Goal: Transaction & Acquisition: Book appointment/travel/reservation

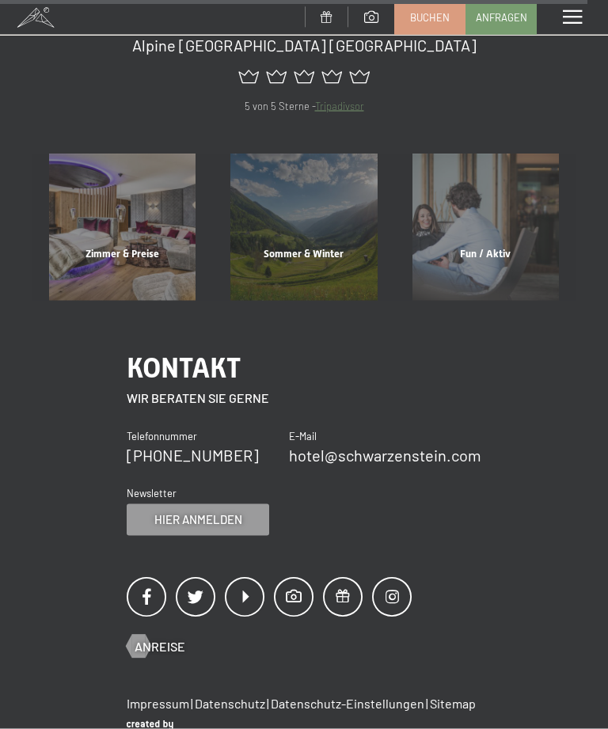
scroll to position [5848, 0]
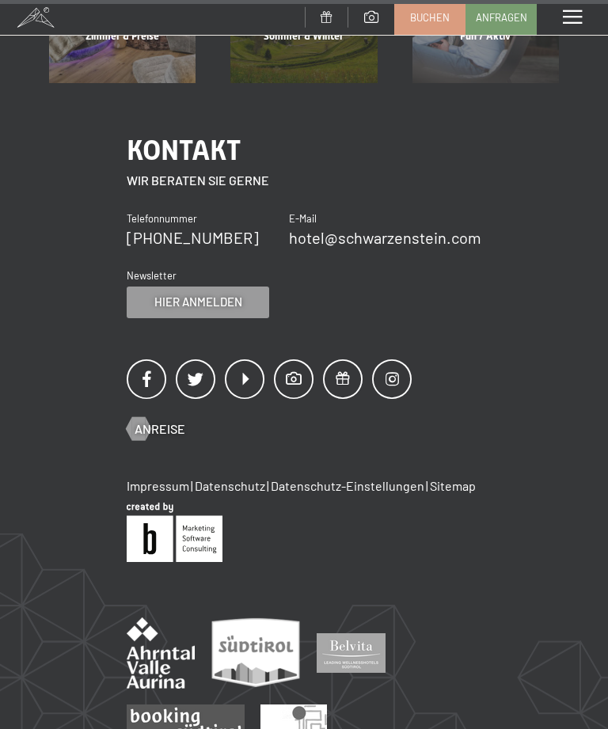
click at [559, 21] on div "Menü" at bounding box center [571, 17] width 71 height 35
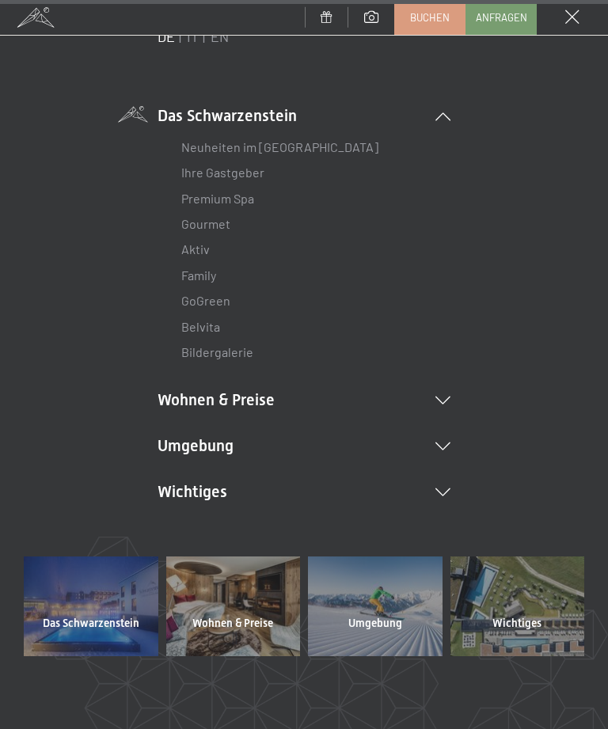
scroll to position [67, 0]
click at [444, 492] on icon at bounding box center [442, 493] width 15 height 8
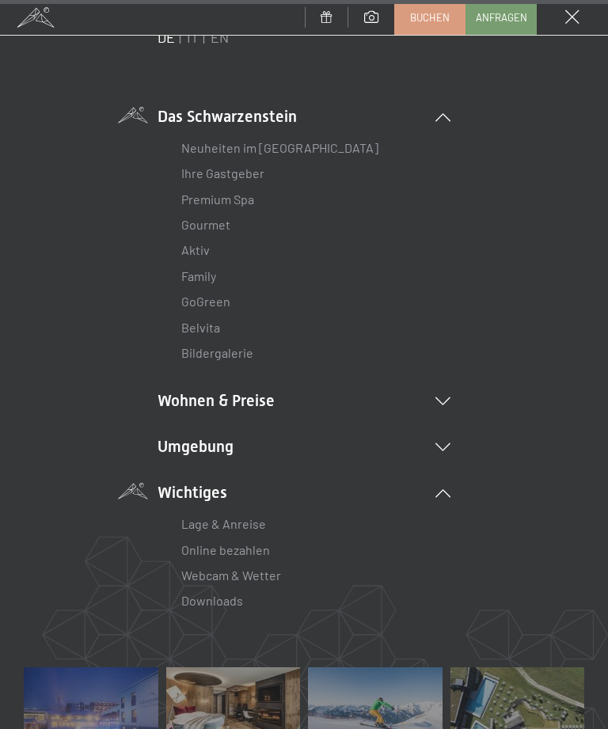
click at [257, 516] on link "Lage & Anreise" at bounding box center [223, 523] width 85 height 15
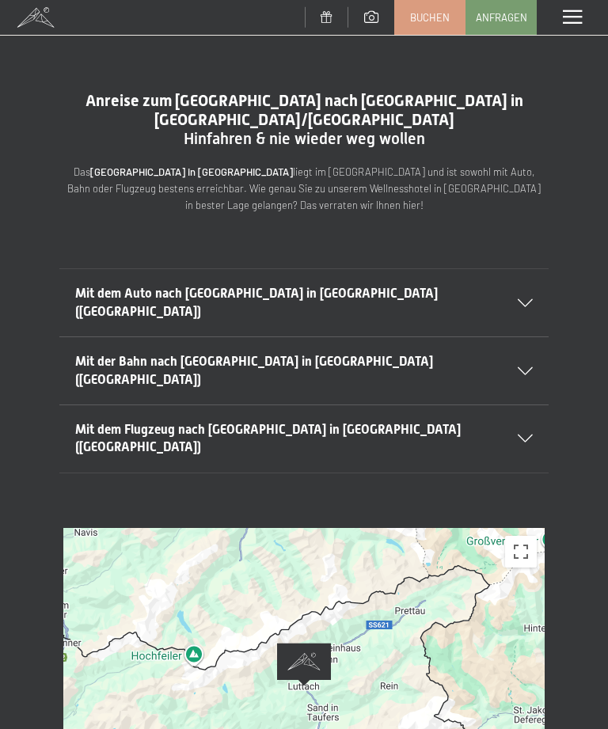
click at [436, 21] on span "Buchen" at bounding box center [430, 17] width 40 height 14
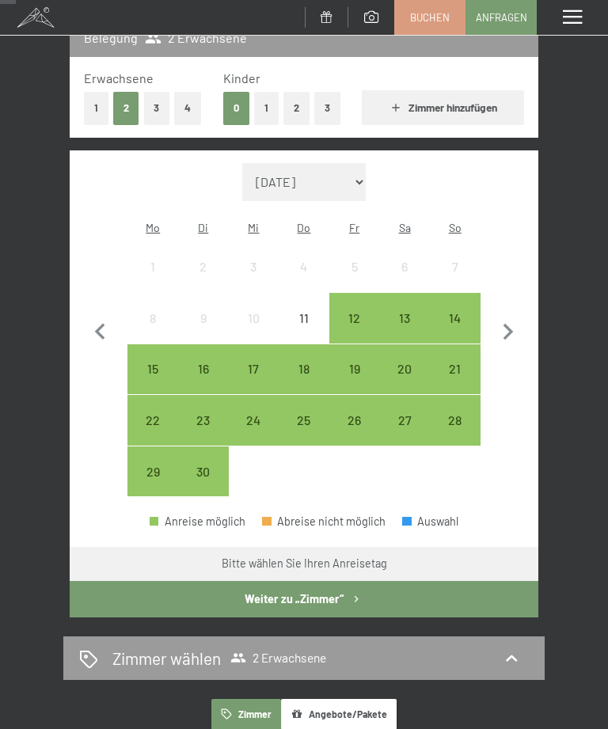
scroll to position [223, 0]
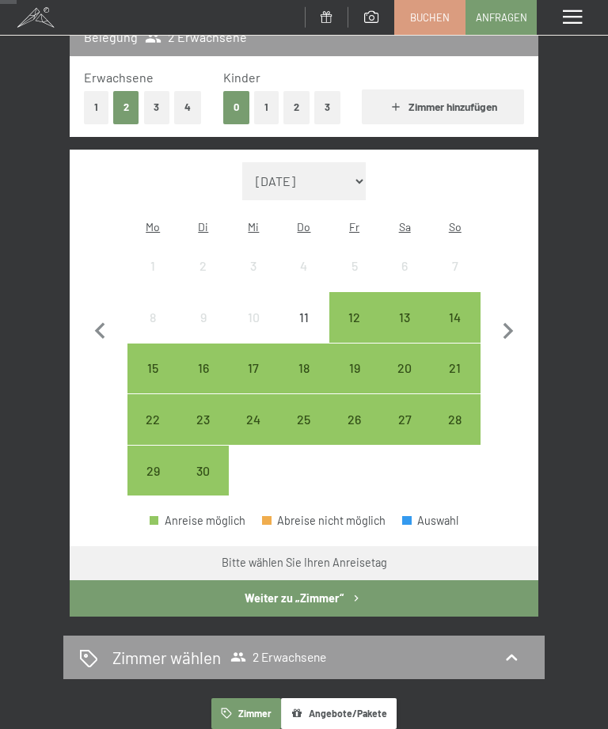
click at [502, 315] on icon "button" at bounding box center [507, 331] width 33 height 33
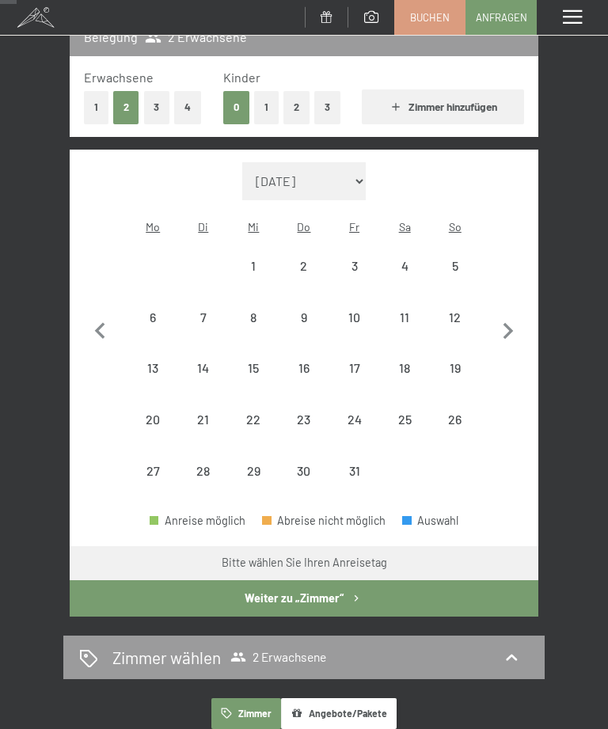
select select "2025-10-01"
click at [505, 318] on icon "button" at bounding box center [507, 331] width 33 height 33
select select "2025-11-01"
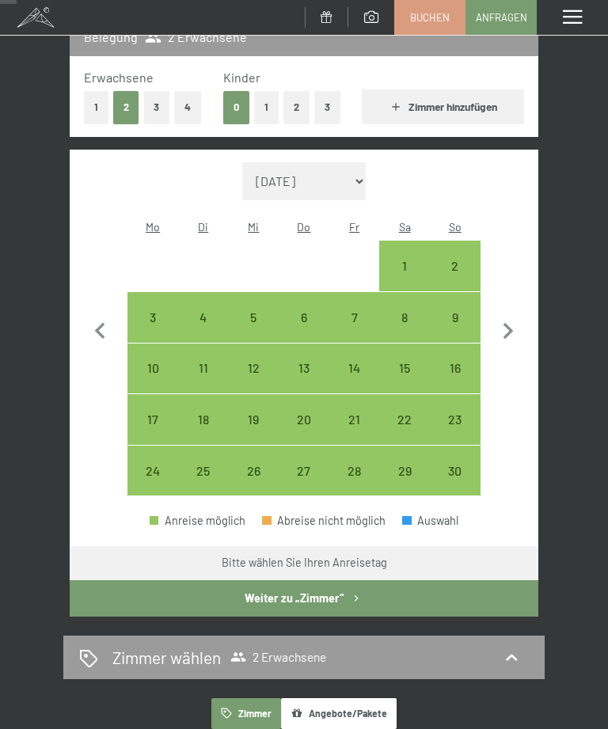
click at [315, 362] on div "13" at bounding box center [303, 385] width 47 height 47
select select "2025-11-01"
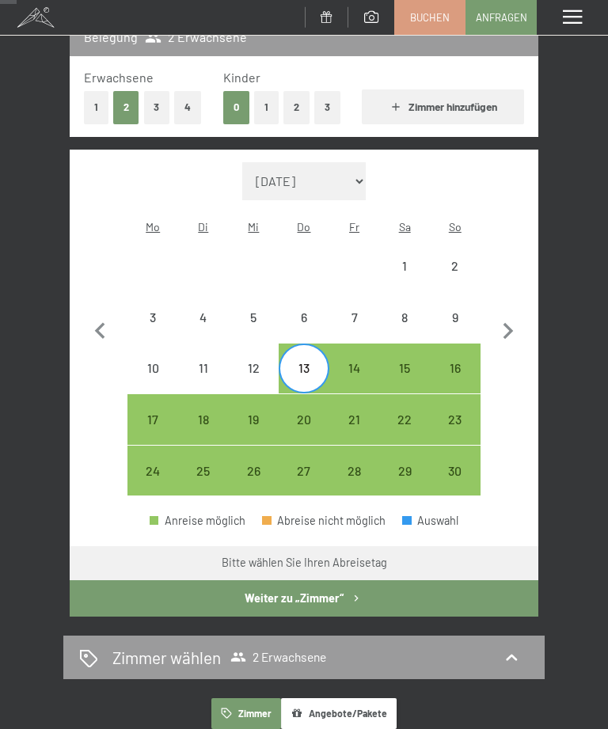
click at [459, 362] on div "16" at bounding box center [454, 385] width 47 height 47
select select "2025-11-01"
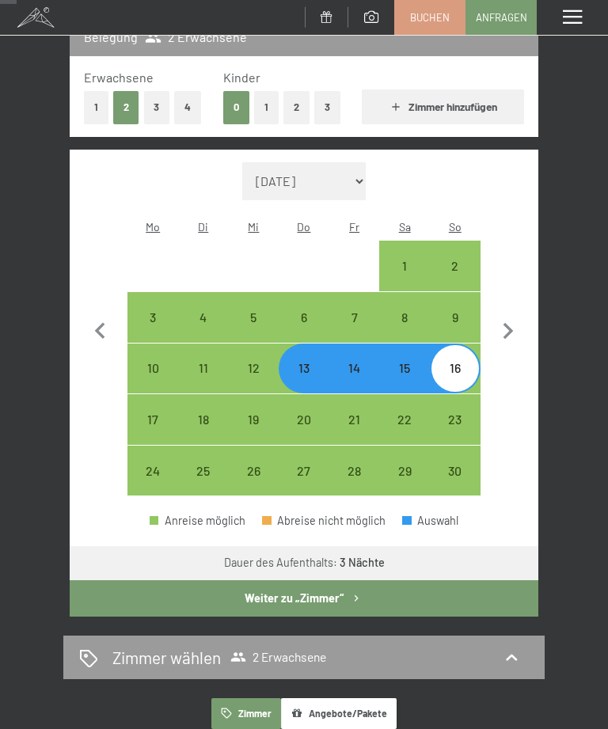
click at [585, 9] on div "Menü" at bounding box center [571, 17] width 71 height 35
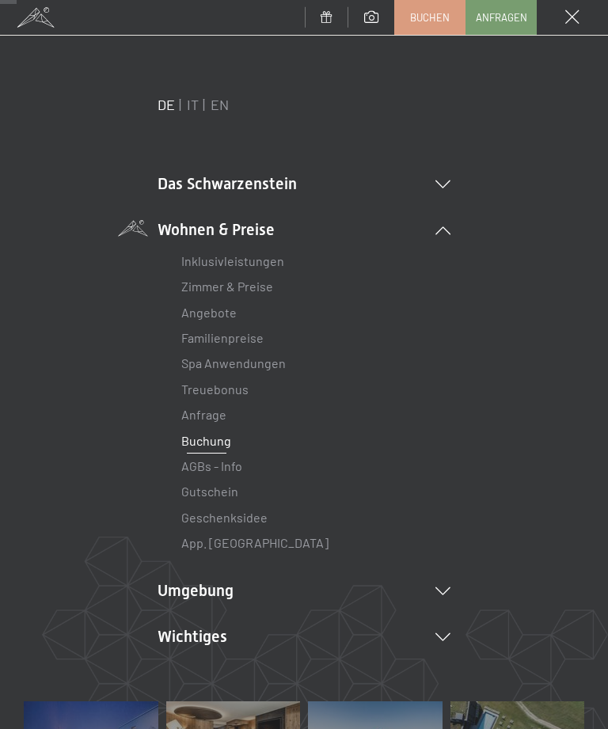
scroll to position [0, 0]
click at [194, 105] on link "IT" at bounding box center [193, 104] width 12 height 17
click at [437, 21] on span "Buchen" at bounding box center [430, 17] width 40 height 14
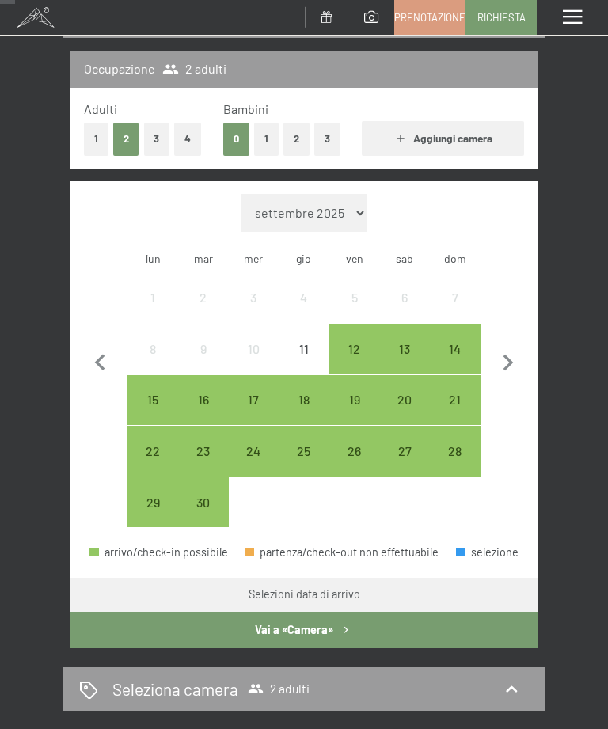
scroll to position [200, 0]
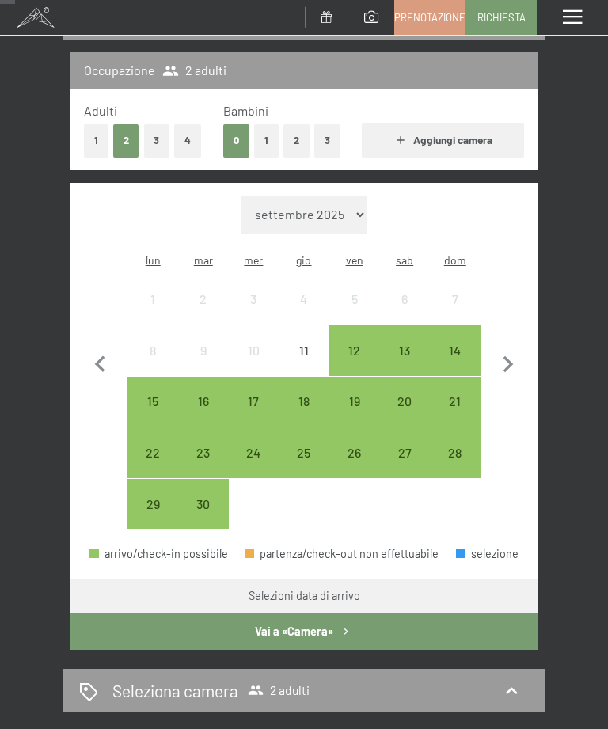
click at [297, 134] on button "2" at bounding box center [296, 140] width 26 height 32
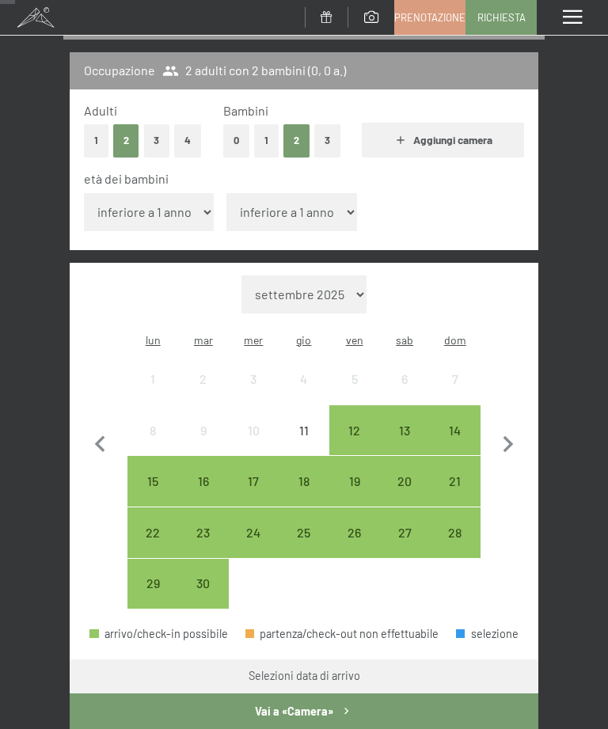
click at [172, 194] on select "inferiore a 1 anno 1 anno 2 anni 3 anni 4 anni 5 anni 6 anni 7 anni 8 anni 9 an…" at bounding box center [149, 212] width 131 height 38
select select "3"
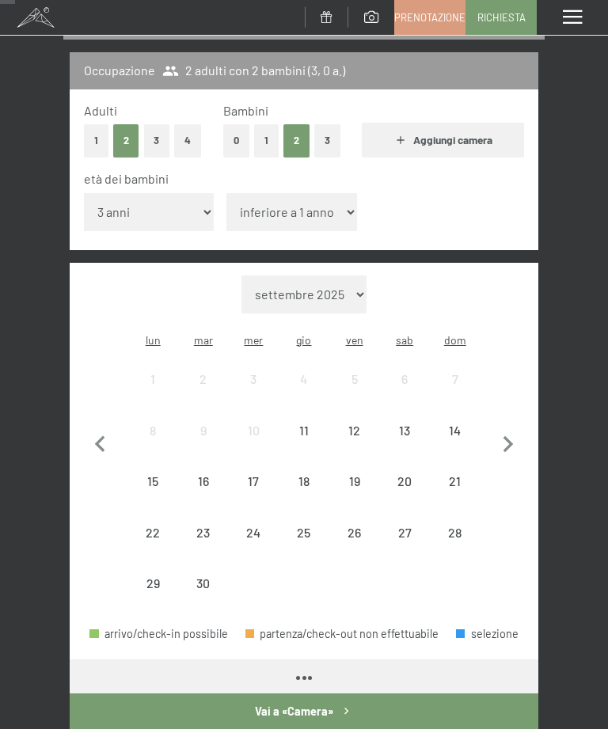
click at [292, 203] on select "inferiore a 1 anno 1 anno 2 anni 3 anni 4 anni 5 anni 6 anni 7 anni 8 anni 9 an…" at bounding box center [291, 212] width 131 height 38
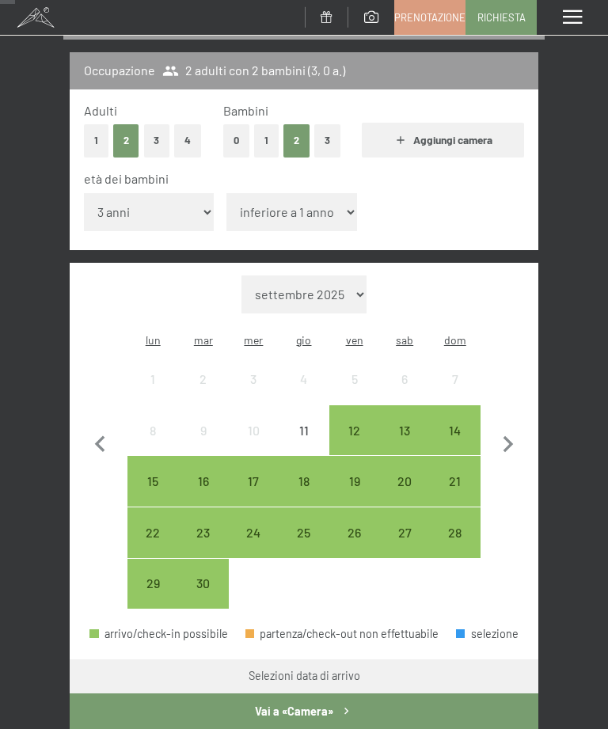
click at [311, 205] on select "inferiore a 1 anno 1 anno 2 anni 3 anni 4 anni 5 anni 6 anni 7 anni 8 anni 9 an…" at bounding box center [291, 212] width 131 height 38
select select "6"
click at [511, 436] on icon "button" at bounding box center [508, 444] width 10 height 17
select select "2025-10-01"
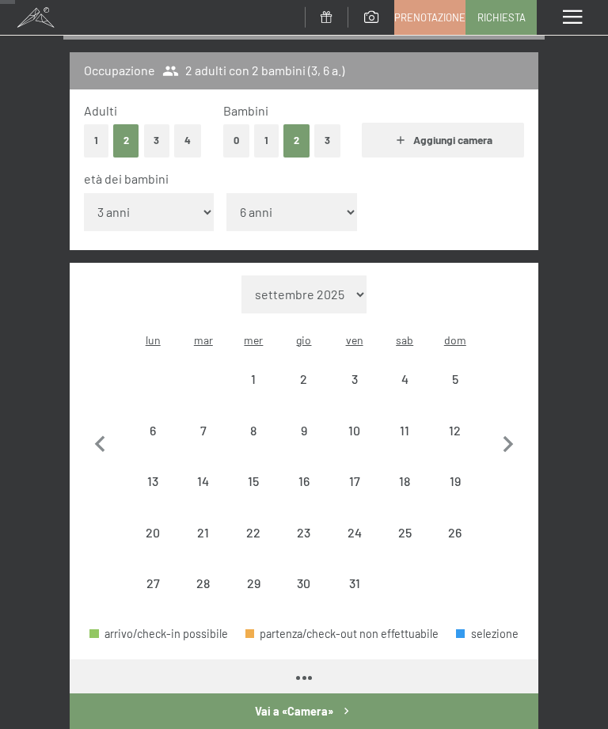
click at [509, 436] on icon "button" at bounding box center [508, 444] width 10 height 17
select select "2025-11-01"
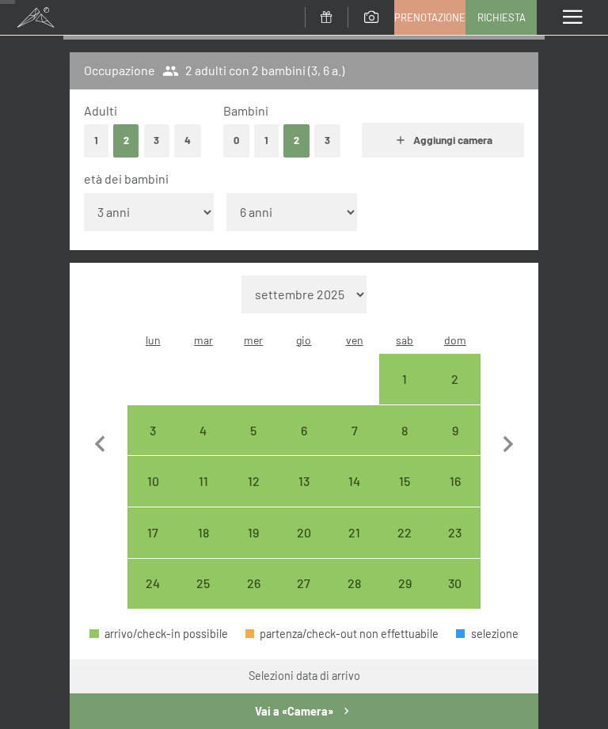
click at [312, 475] on div "13" at bounding box center [303, 498] width 47 height 47
select select "2025-11-01"
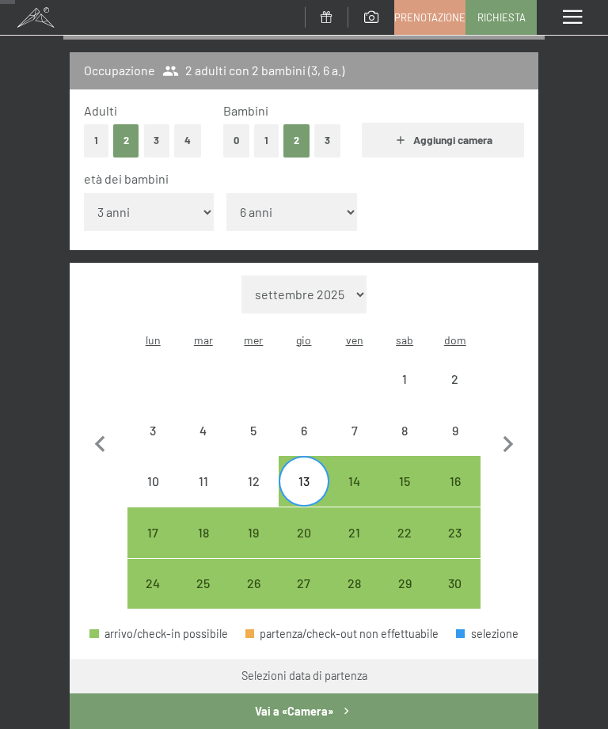
click at [463, 475] on div "16" at bounding box center [454, 498] width 47 height 47
select select "2025-11-01"
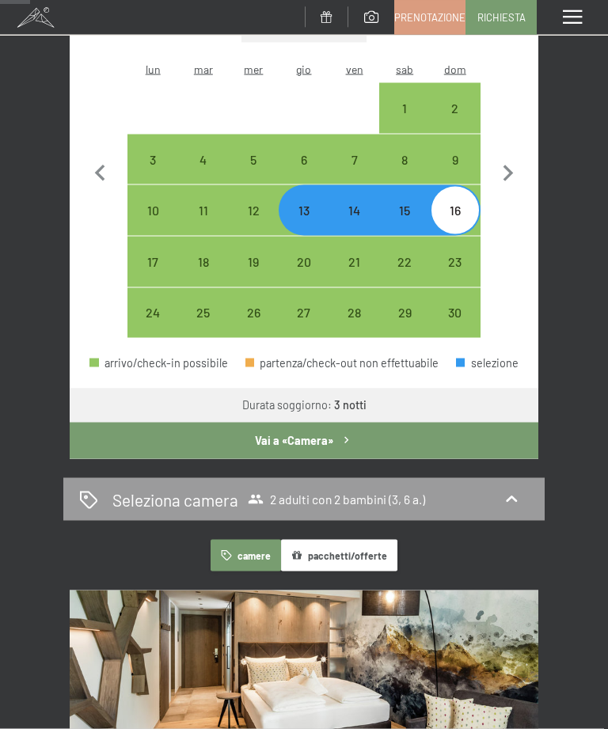
scroll to position [472, 0]
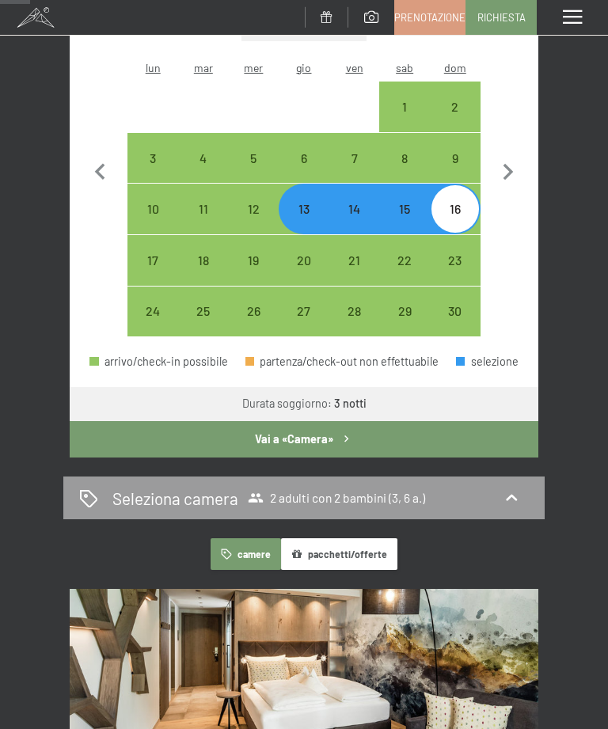
click at [466, 421] on button "Vai a «Camera»" at bounding box center [304, 439] width 468 height 36
select select "[DATE]"
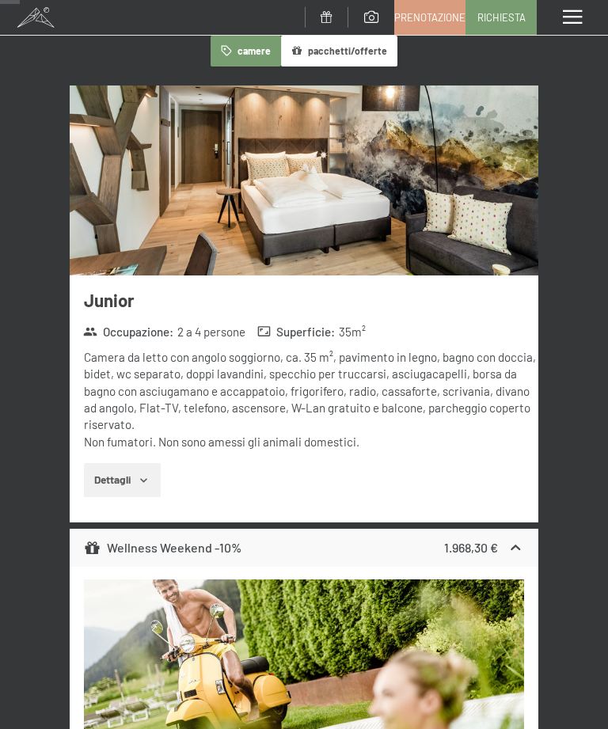
scroll to position [287, 0]
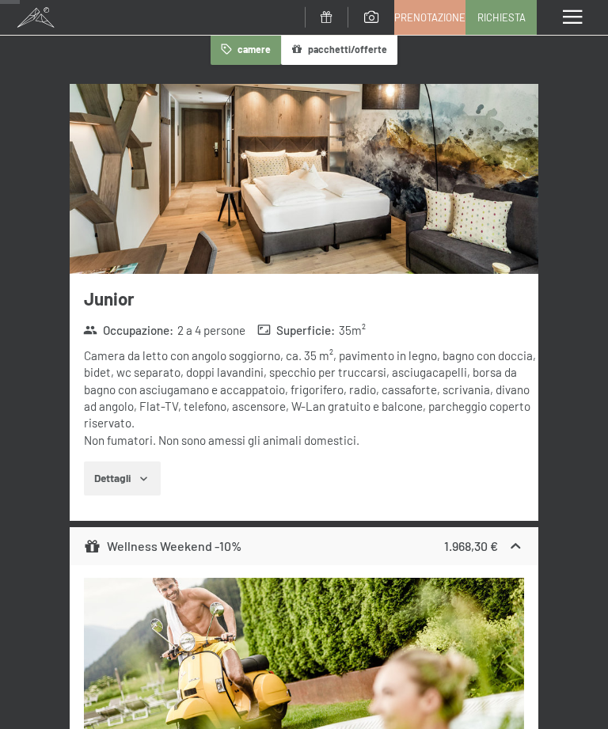
click at [147, 479] on icon "button" at bounding box center [144, 478] width 13 height 13
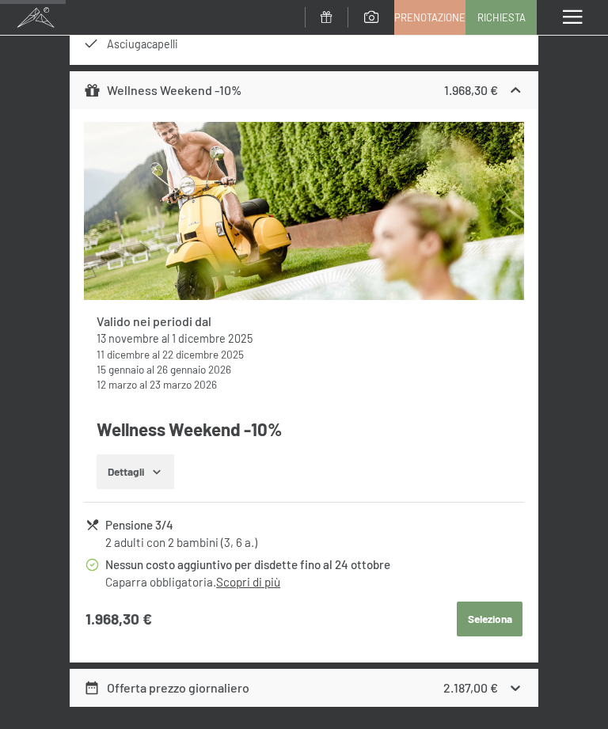
scroll to position [980, 0]
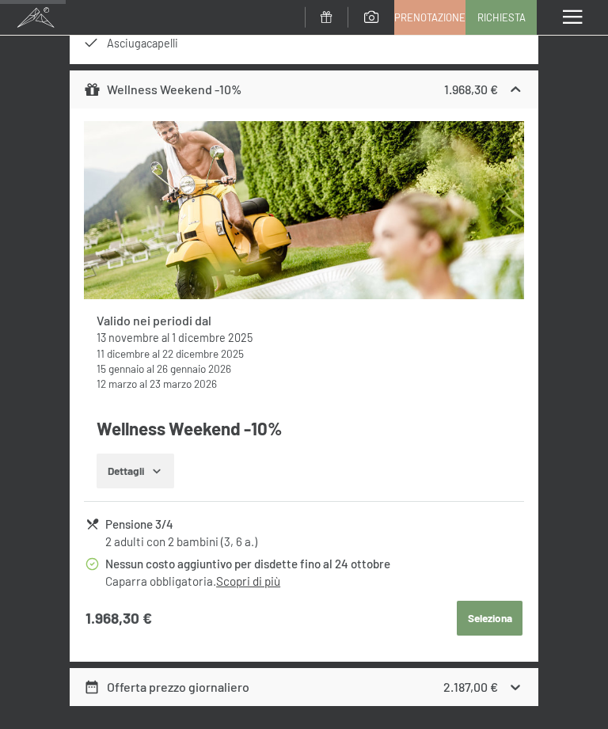
click at [150, 453] on button "Dettagli" at bounding box center [135, 470] width 77 height 35
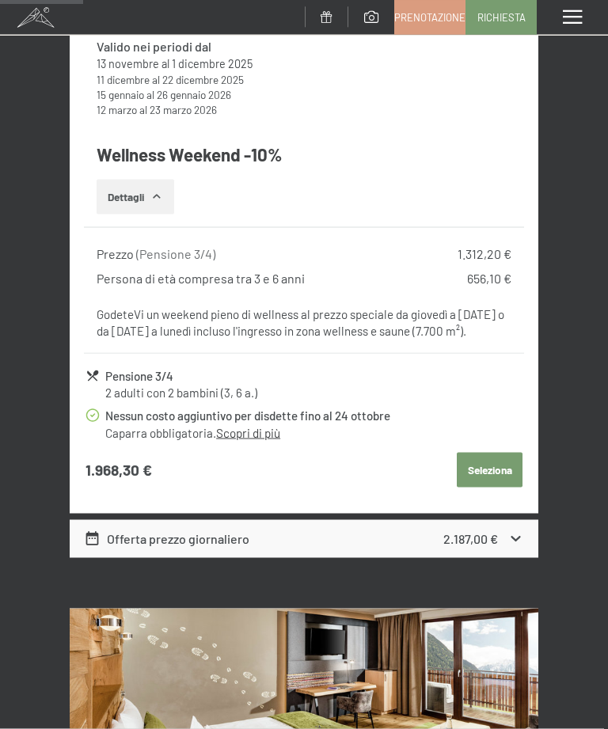
scroll to position [1255, 0]
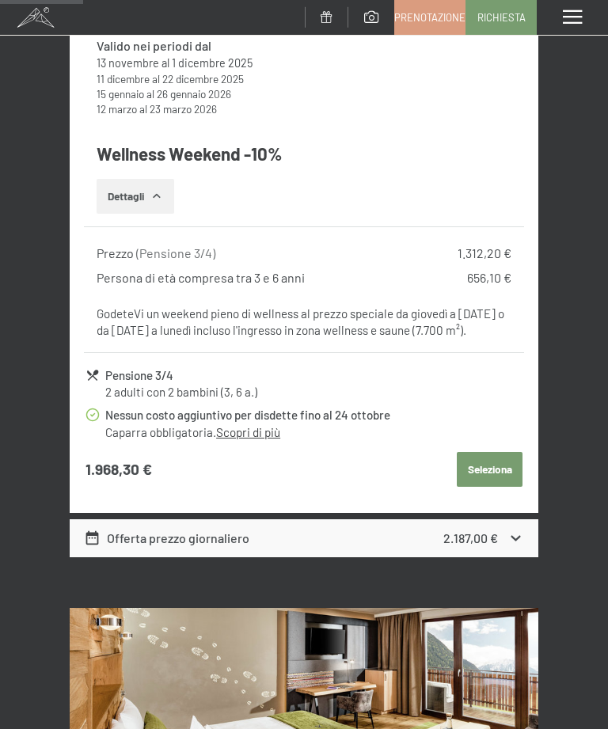
click at [506, 452] on button "Seleziona" at bounding box center [489, 469] width 66 height 35
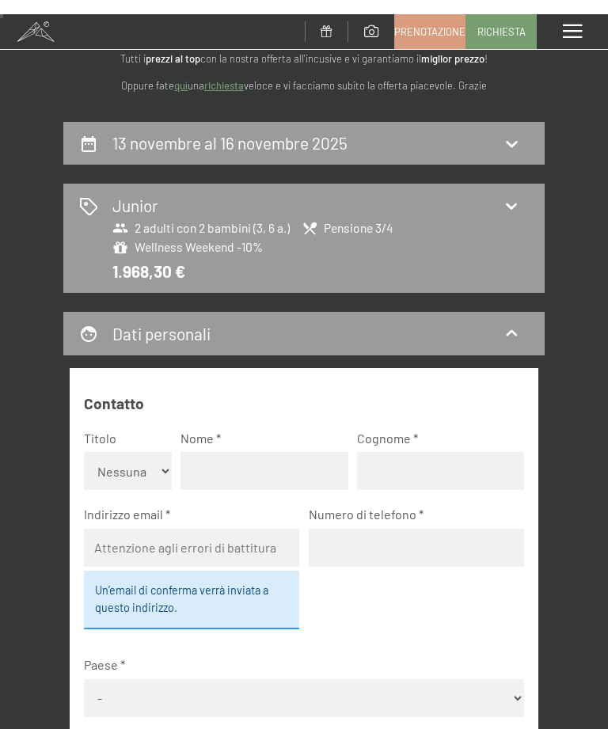
scroll to position [0, 0]
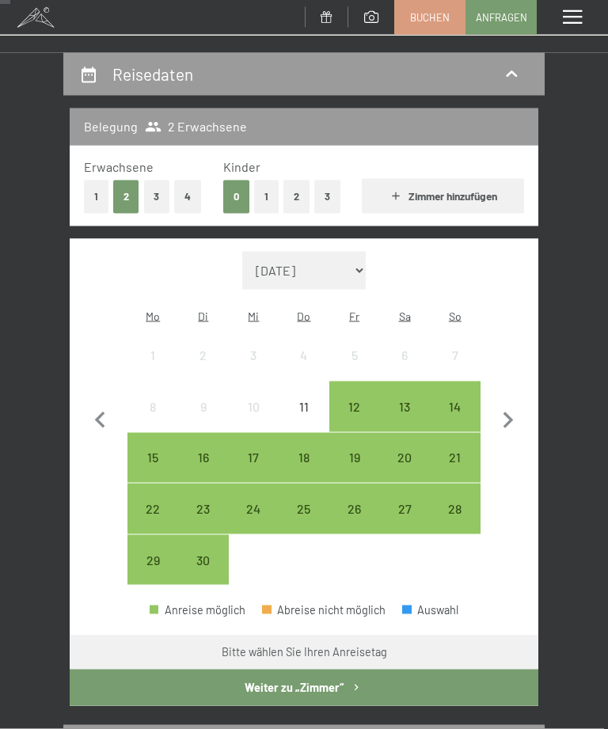
scroll to position [137, 0]
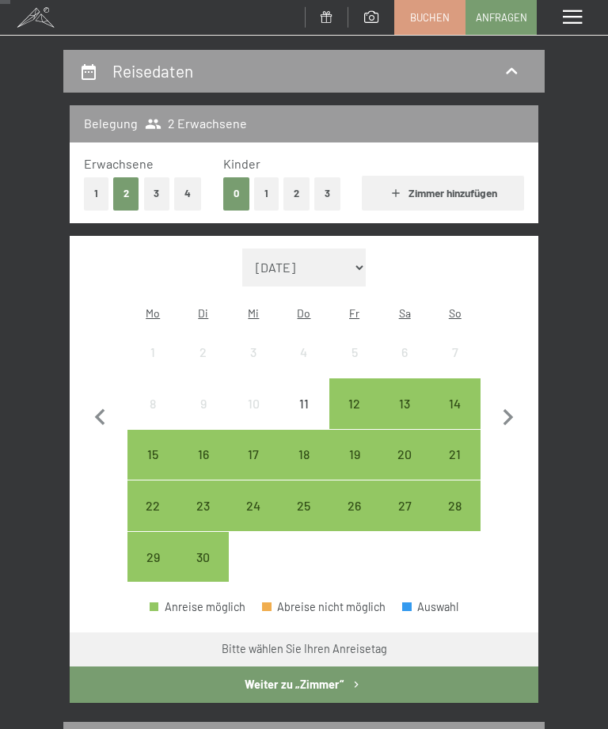
click at [296, 183] on button "2" at bounding box center [296, 193] width 26 height 32
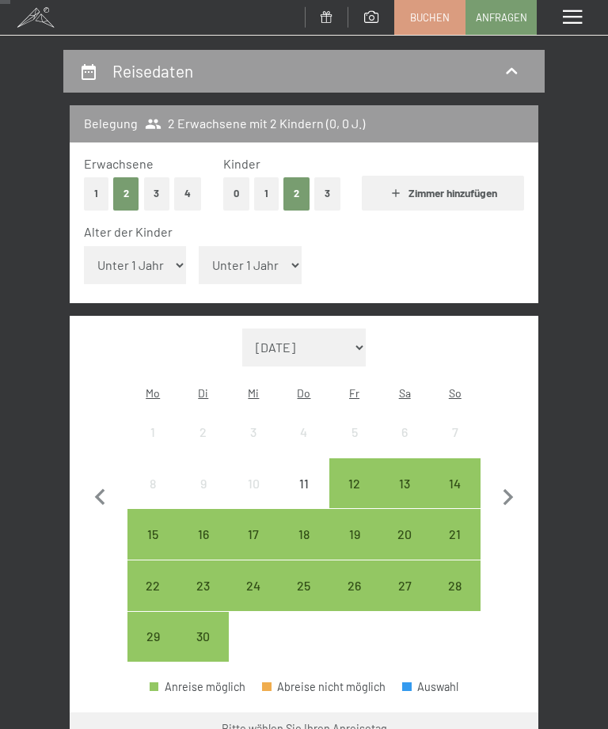
click at [153, 248] on select "Unter 1 Jahr 1 Jahr 2 Jahre 3 Jahre 4 Jahre 5 Jahre 6 Jahre 7 Jahre 8 Jahre 9 J…" at bounding box center [135, 265] width 103 height 38
select select "3"
click at [269, 248] on select "Unter 1 Jahr 1 Jahr 2 Jahre 3 Jahre 4 Jahre 5 Jahre 6 Jahre 7 Jahre 8 Jahre 9 J…" at bounding box center [250, 265] width 103 height 38
select select "6"
click at [517, 481] on icon "button" at bounding box center [507, 497] width 33 height 33
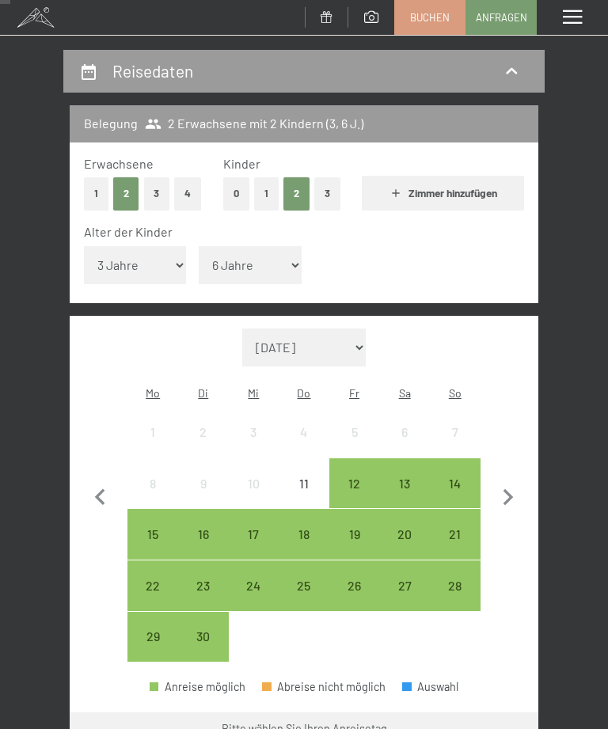
select select "2025-10-01"
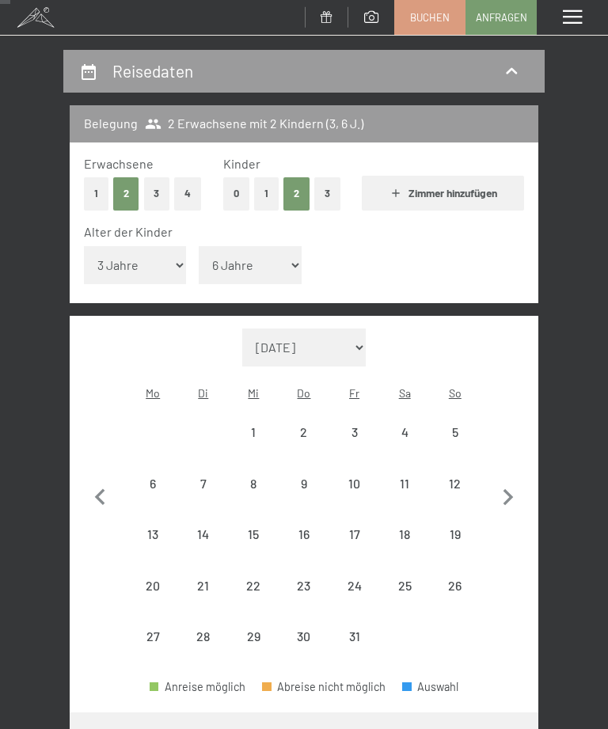
click at [509, 489] on icon "button" at bounding box center [508, 497] width 10 height 17
select select "2025-11-01"
click at [307, 510] on div "13" at bounding box center [303, 533] width 47 height 47
select select "2025-11-01"
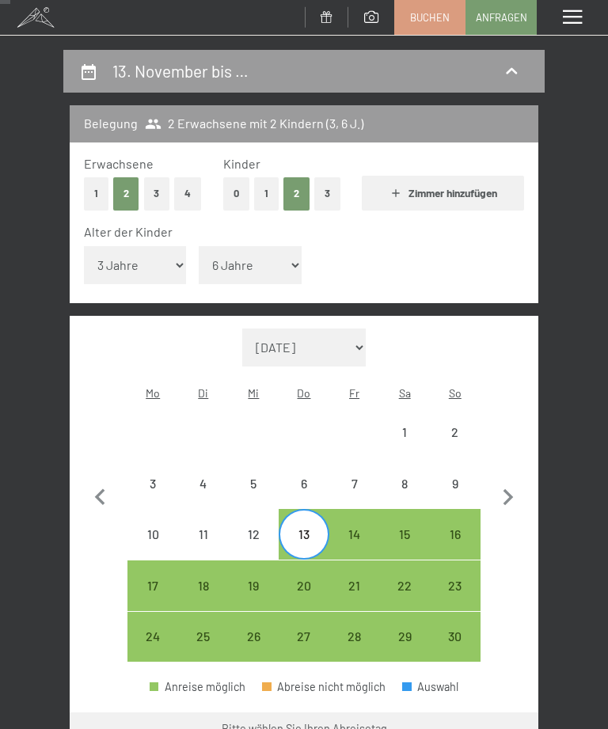
click at [454, 528] on div "16" at bounding box center [454, 551] width 47 height 47
select select "2025-11-01"
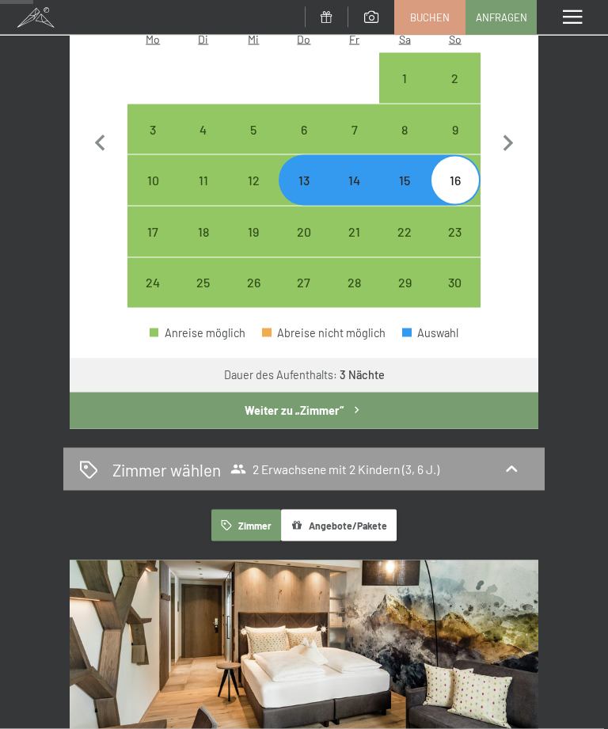
scroll to position [492, 0]
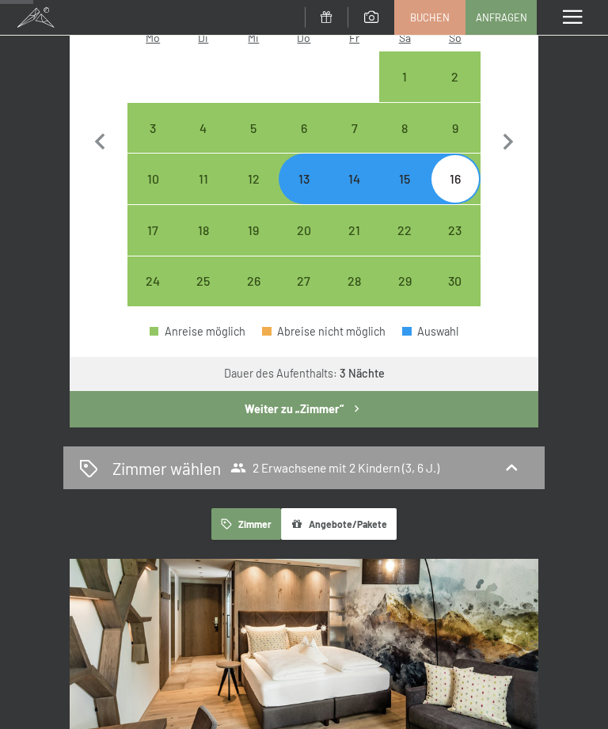
click at [574, 13] on span at bounding box center [571, 17] width 19 height 14
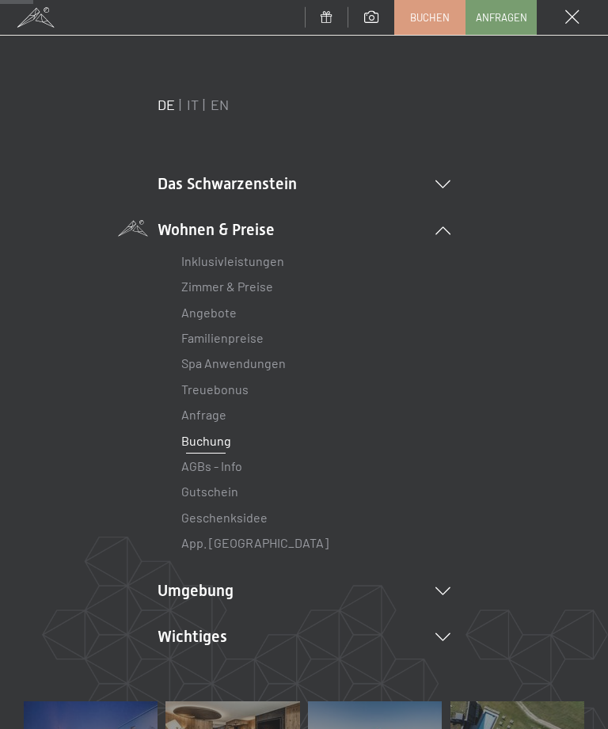
click at [197, 106] on link "IT" at bounding box center [193, 104] width 12 height 17
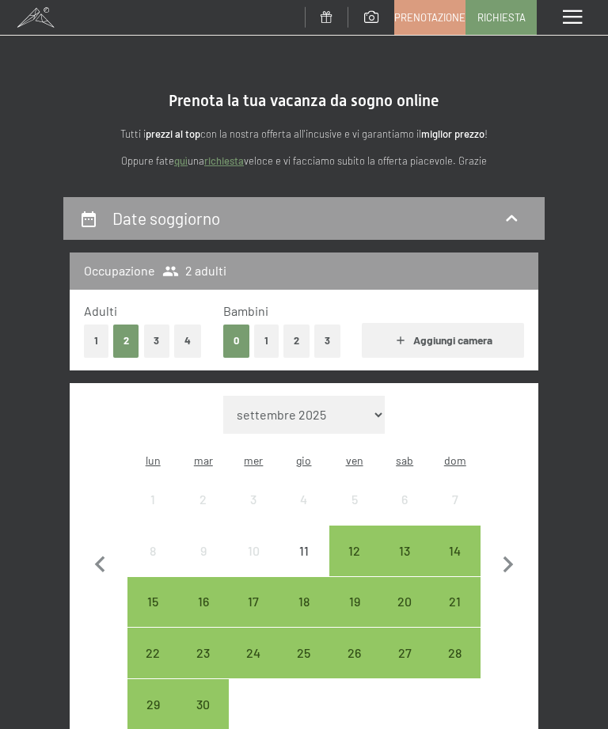
click at [287, 332] on button "2" at bounding box center [296, 340] width 26 height 32
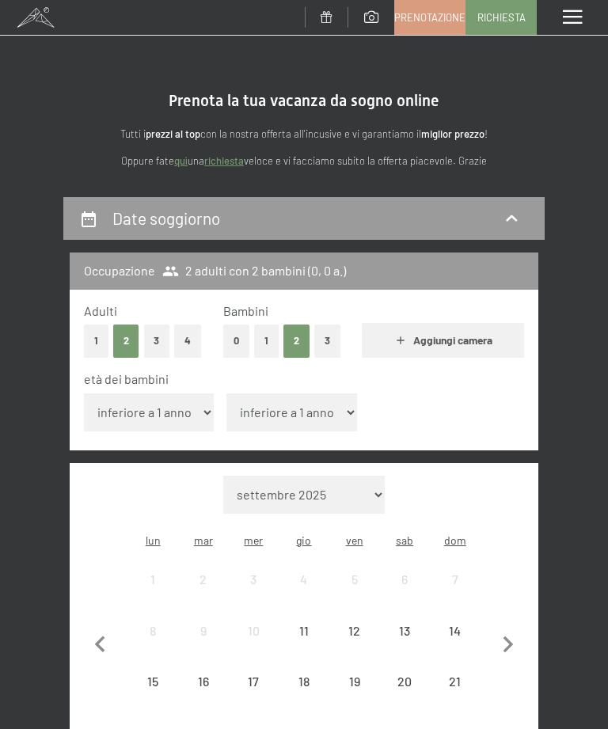
click at [175, 398] on select "inferiore a 1 anno 1 anno 2 anni 3 anni 4 anni 5 anni 6 anni 7 anni 8 anni 9 an…" at bounding box center [149, 412] width 131 height 38
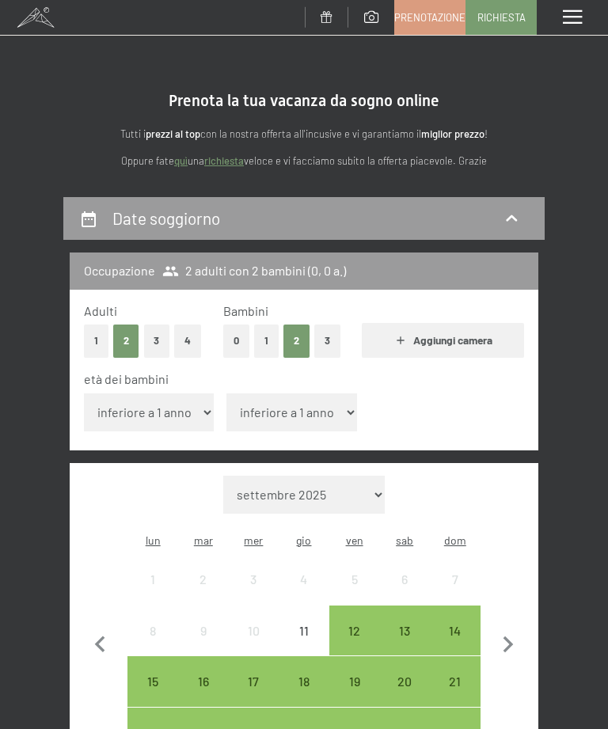
select select "3"
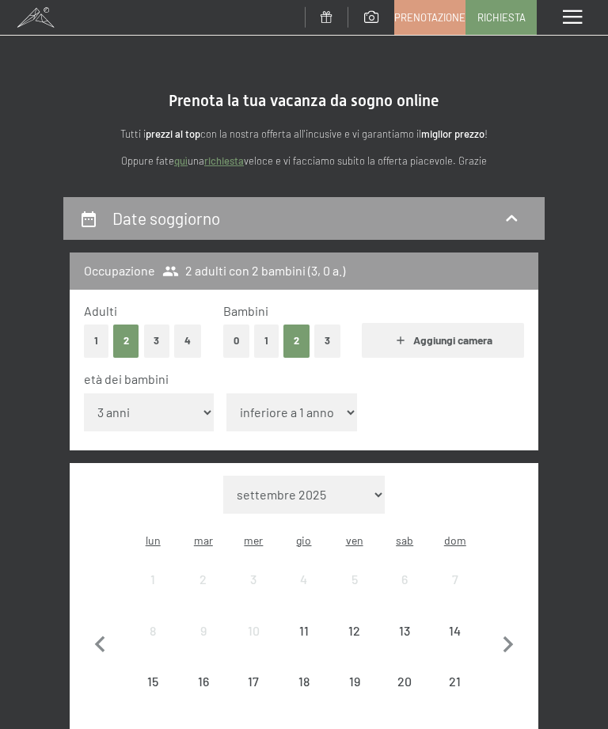
click at [298, 396] on select "inferiore a 1 anno 1 anno 2 anni 3 anni 4 anni 5 anni 6 anni 7 anni 8 anni 9 an…" at bounding box center [291, 412] width 131 height 38
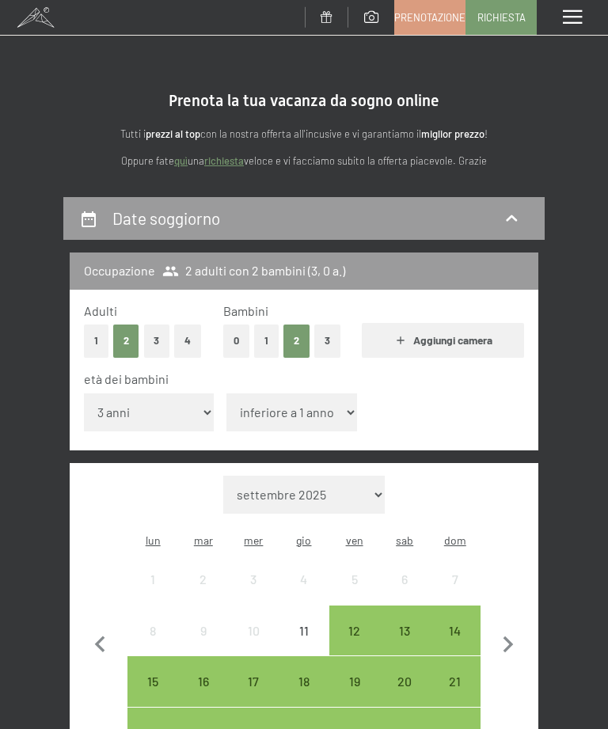
select select "6"
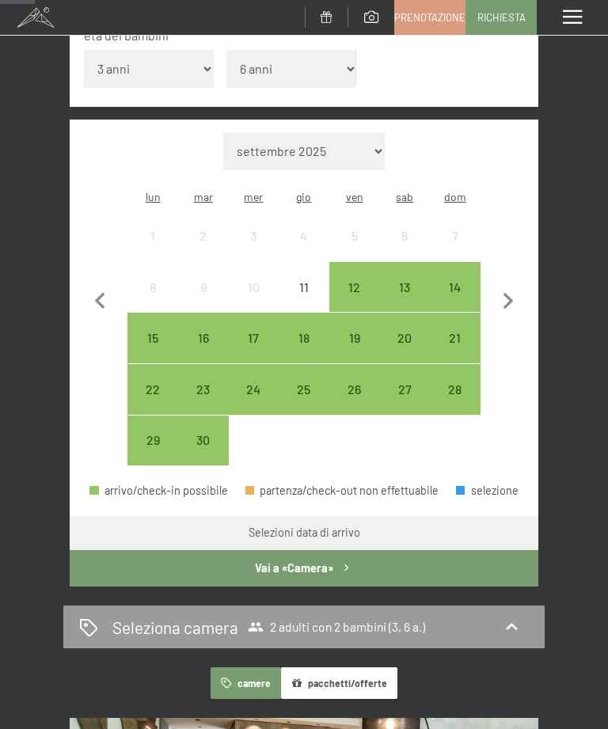
scroll to position [347, 0]
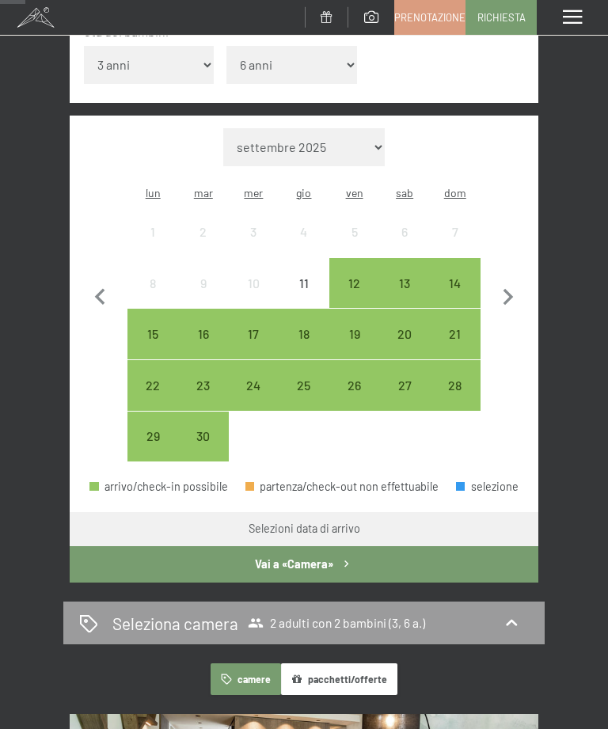
click at [511, 281] on icon "button" at bounding box center [507, 297] width 33 height 33
select select "2025-10-01"
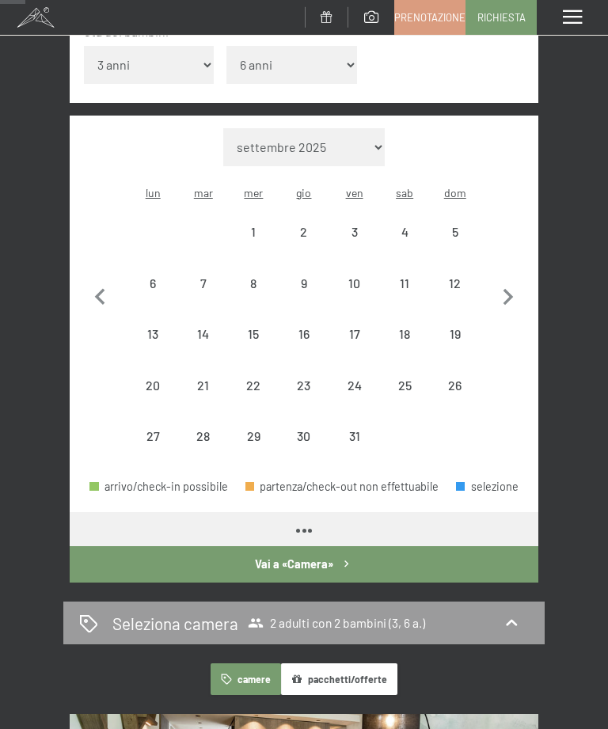
click at [506, 289] on icon "button" at bounding box center [508, 297] width 10 height 17
select select "2025-11-01"
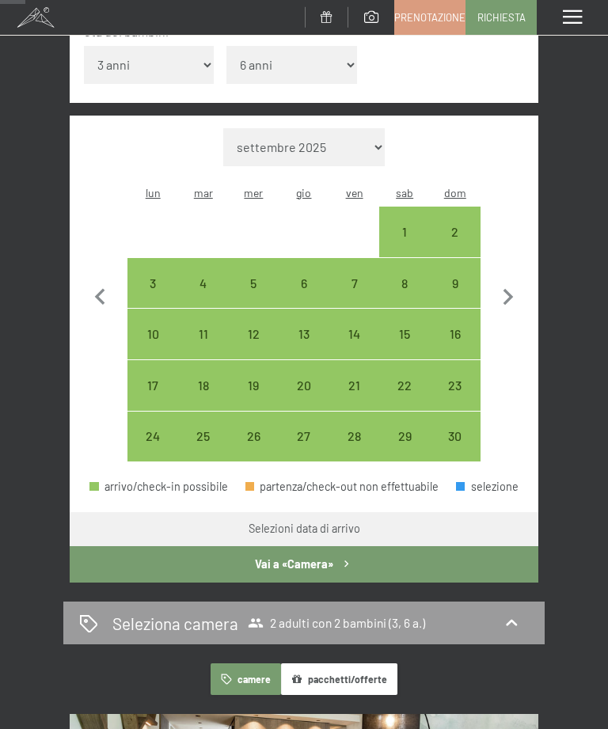
click at [305, 328] on div "13" at bounding box center [303, 351] width 47 height 47
select select "2025-11-01"
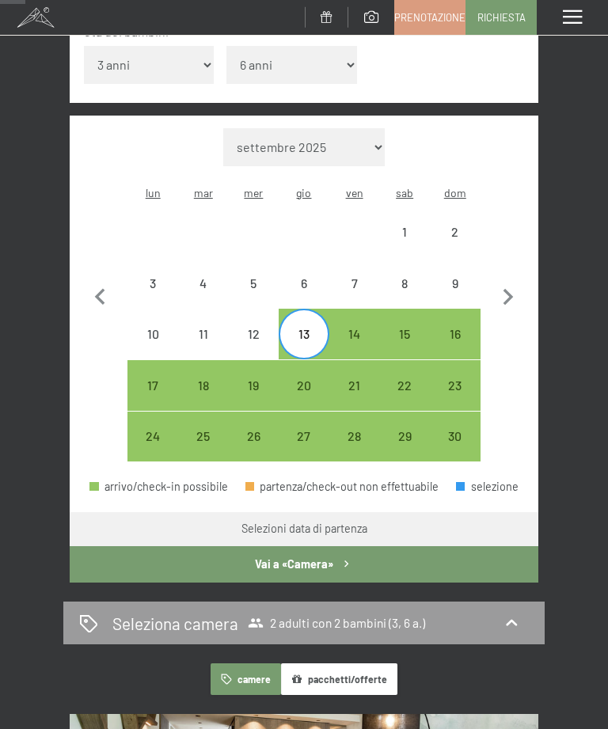
click at [459, 328] on div "16" at bounding box center [454, 351] width 47 height 47
select select "2025-11-01"
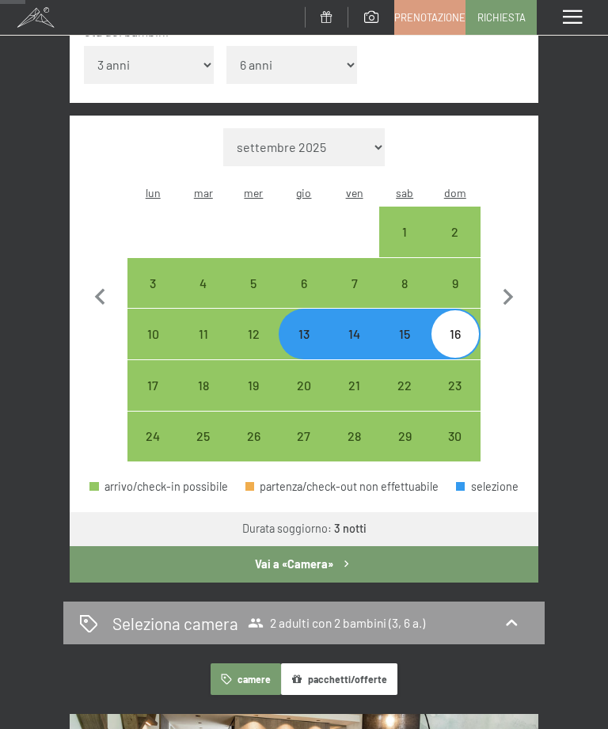
click at [311, 546] on button "Vai a «Camera»" at bounding box center [304, 564] width 468 height 36
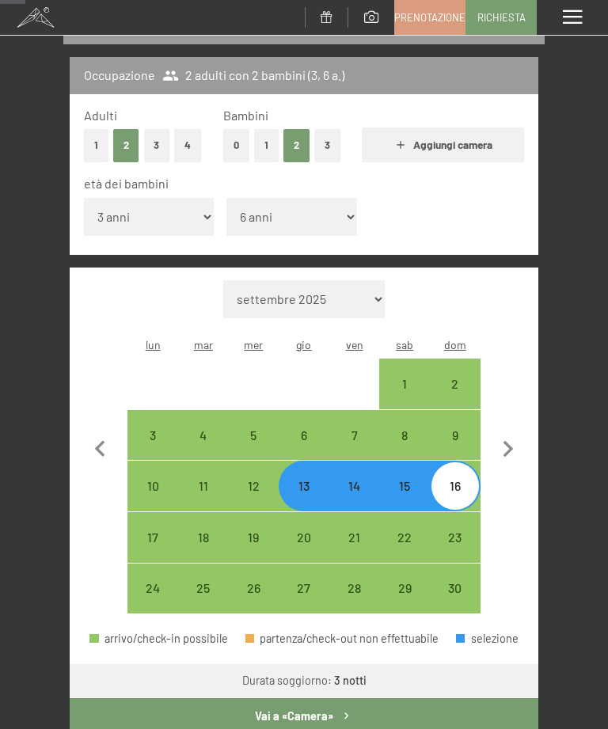
select select "2025-11-01"
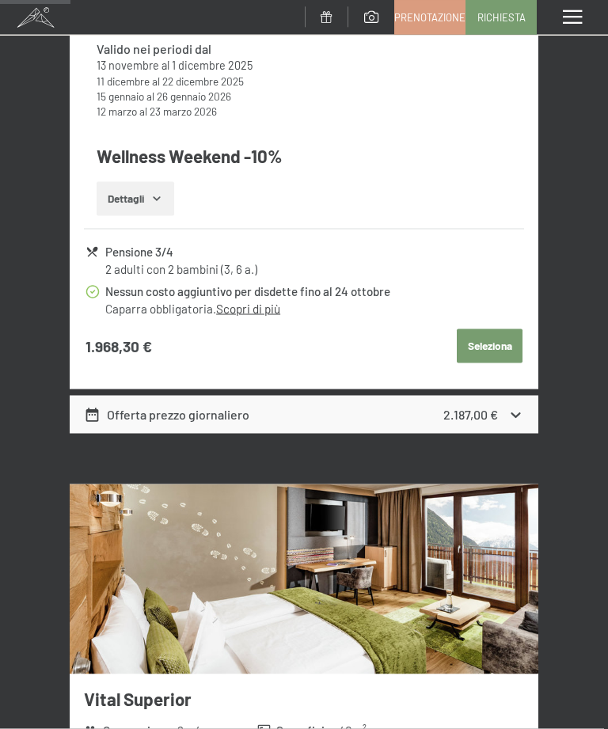
scroll to position [1017, 0]
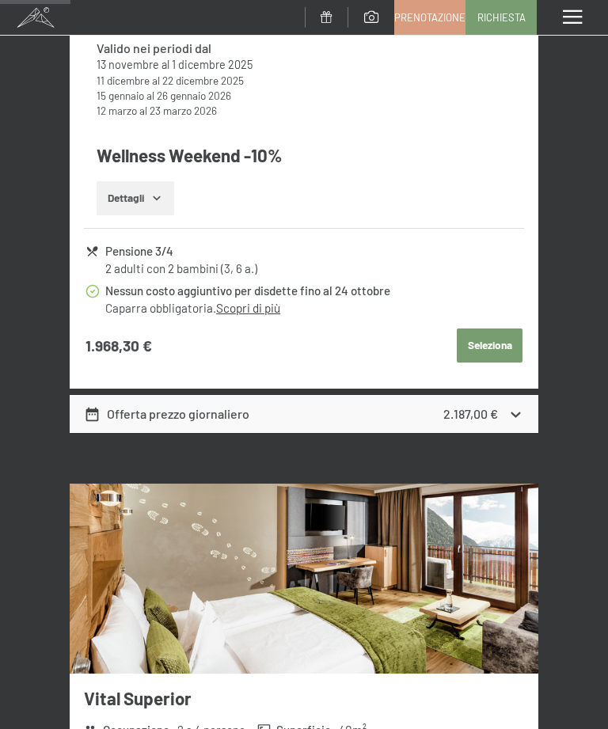
click at [517, 414] on div "Offerta prezzo giornaliero 2.187,00 €" at bounding box center [304, 414] width 468 height 38
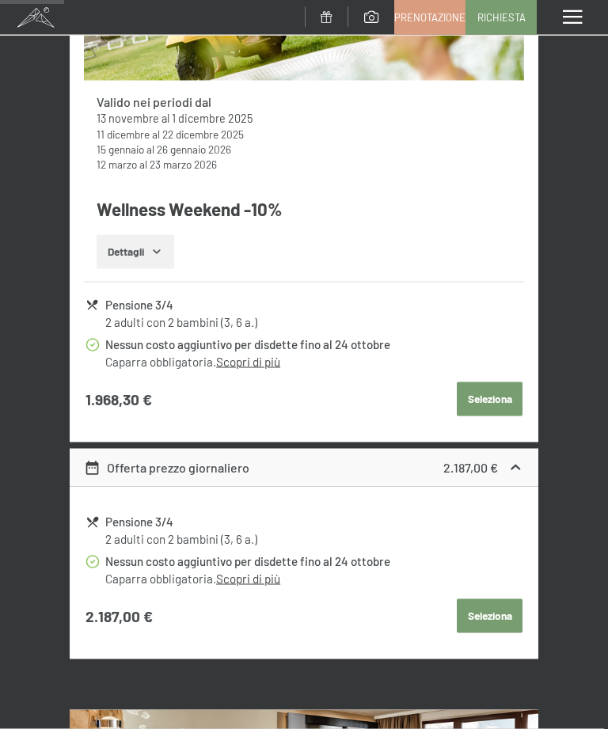
scroll to position [937, 0]
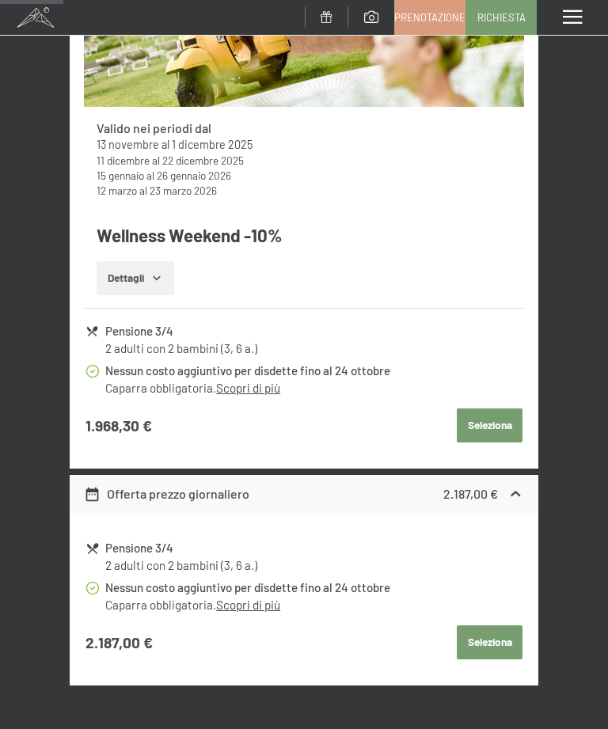
click at [505, 408] on button "Seleziona" at bounding box center [489, 425] width 66 height 35
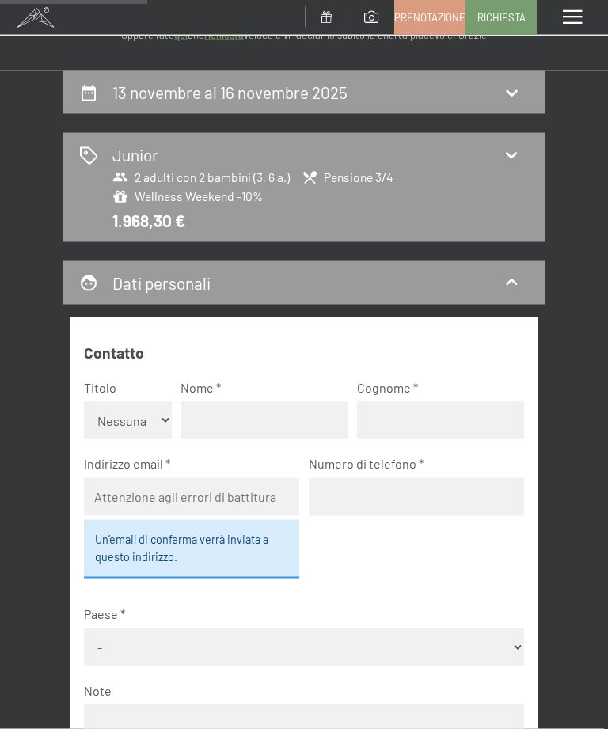
scroll to position [0, 0]
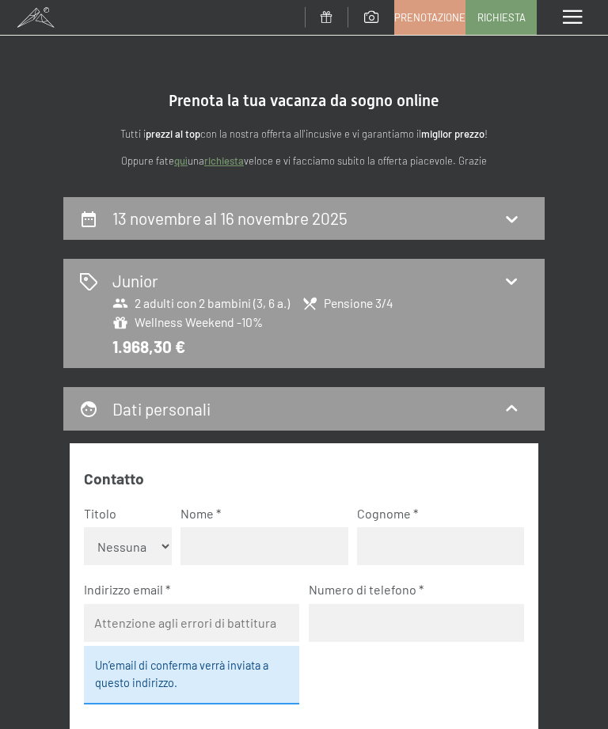
click at [569, 19] on span at bounding box center [571, 17] width 19 height 14
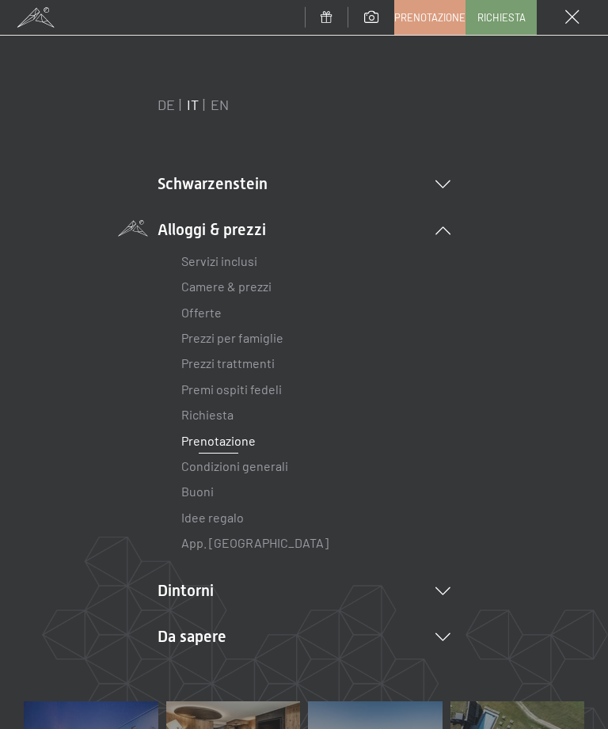
click at [242, 176] on li "Schwarzenstein Novità allo Schwarzenstein I padroni di casa Premium spa Cucina …" at bounding box center [303, 183] width 293 height 22
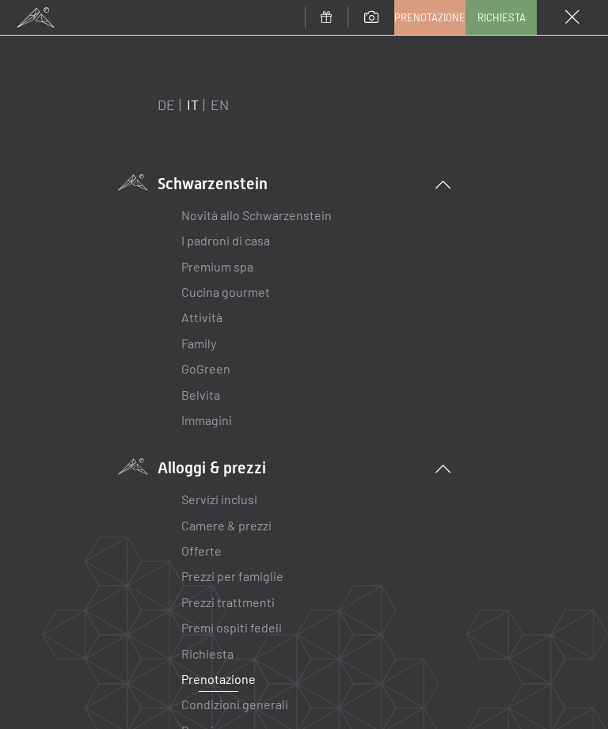
click at [316, 213] on link "Novità allo Schwarzenstein" at bounding box center [256, 214] width 150 height 15
